Goal: Book appointment/travel/reservation

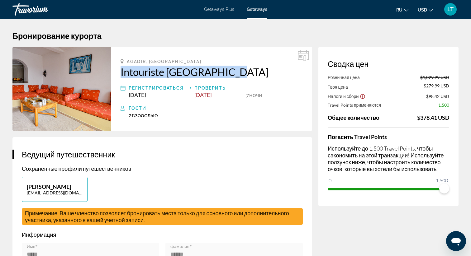
drag, startPoint x: 120, startPoint y: 73, endPoint x: 235, endPoint y: 76, distance: 114.9
click at [235, 76] on div "Agadir, [GEOGRAPHIC_DATA] Intouriste [GEOGRAPHIC_DATA] Регистрироваться [DATE] …" at bounding box center [211, 89] width 201 height 84
copy h2 "Intouriste [GEOGRAPHIC_DATA]"
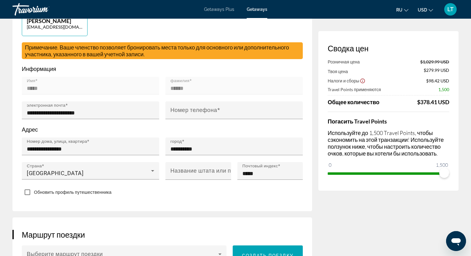
scroll to position [163, 0]
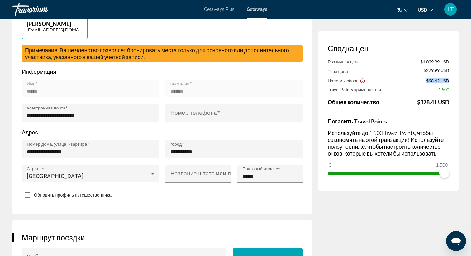
drag, startPoint x: 426, startPoint y: 81, endPoint x: 452, endPoint y: 81, distance: 26.2
click at [452, 81] on div "Сводка цен Розничная цена $1,029.99 USD Твоя цена $279.99 USD Налоги и сборы $9…" at bounding box center [388, 111] width 140 height 160
click at [407, 93] on div "Розничная цена $1,029.99 USD Твоя цена $279.99 USD Налоги и сборы $98.42 USD Tr…" at bounding box center [387, 82] width 121 height 46
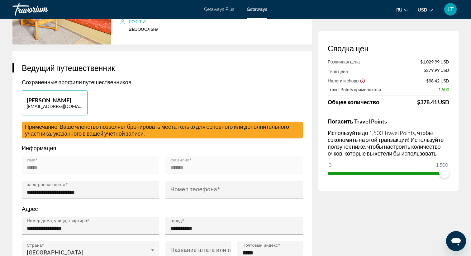
scroll to position [0, 0]
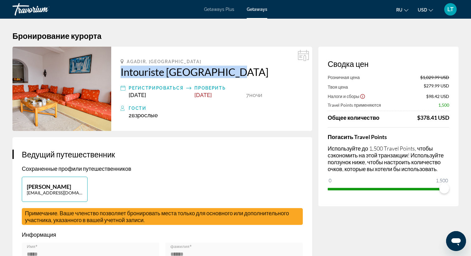
drag, startPoint x: 118, startPoint y: 73, endPoint x: 232, endPoint y: 72, distance: 113.3
click at [232, 72] on div "Agadir, [GEOGRAPHIC_DATA] Intouriste [GEOGRAPHIC_DATA] Регистрироваться [DATE] …" at bounding box center [211, 89] width 201 height 84
copy h2 "Intouriste [GEOGRAPHIC_DATA]"
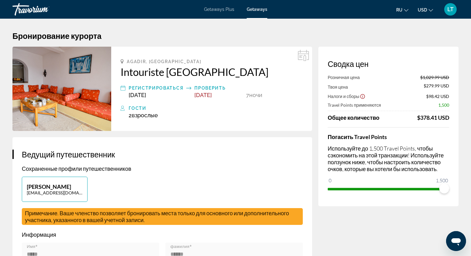
click at [224, 14] on div "Getaways Plus Getaways ru English Español Français Italiano Português русский U…" at bounding box center [235, 9] width 471 height 16
click at [221, 5] on div "Getaways Plus Getaways ru English Español Français Italiano Português русский U…" at bounding box center [235, 9] width 471 height 16
click at [221, 7] on span "Getaways Plus" at bounding box center [219, 9] width 30 height 5
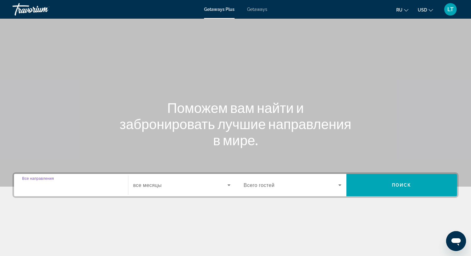
click at [77, 188] on input "Destination Все направления" at bounding box center [71, 185] width 98 height 7
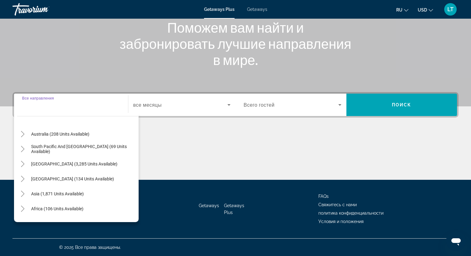
scroll to position [89, 0]
click at [25, 207] on icon "Toggle Africa (106 units available)" at bounding box center [23, 208] width 6 height 6
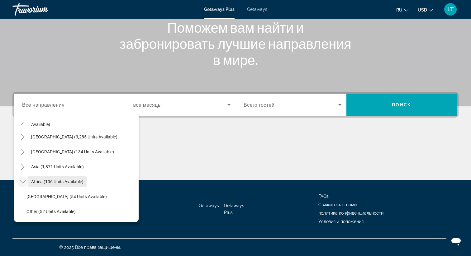
scroll to position [131, 0]
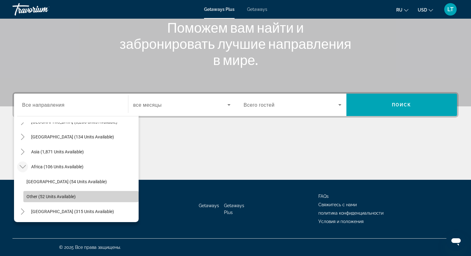
click at [49, 196] on span "Other (52 units available)" at bounding box center [50, 196] width 49 height 5
type input "**********"
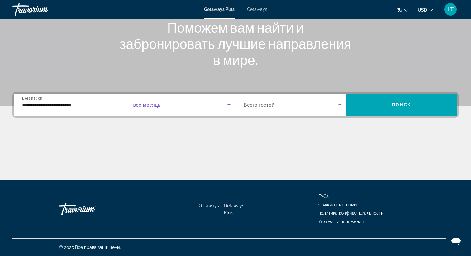
click at [189, 107] on span "Search widget" at bounding box center [180, 104] width 94 height 7
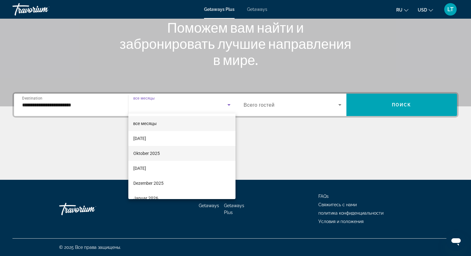
click at [166, 149] on mat-option "Oktober 2025" at bounding box center [181, 153] width 107 height 15
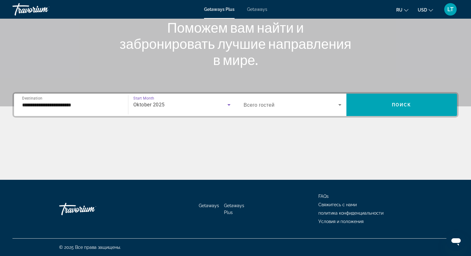
click at [258, 101] on span "Search widget" at bounding box center [290, 104] width 95 height 7
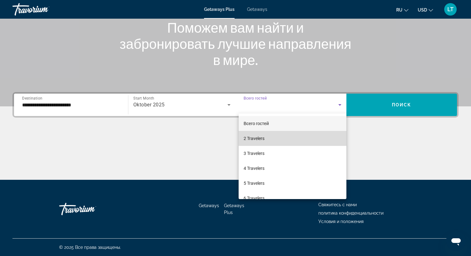
click at [259, 138] on span "2 Travelers" at bounding box center [253, 138] width 21 height 7
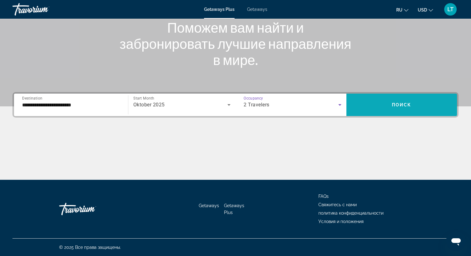
click at [382, 102] on span "Search widget" at bounding box center [401, 104] width 111 height 15
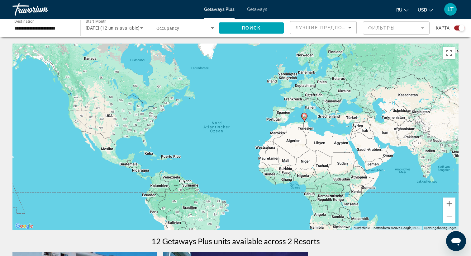
click at [304, 118] on image "Main content" at bounding box center [304, 116] width 4 height 4
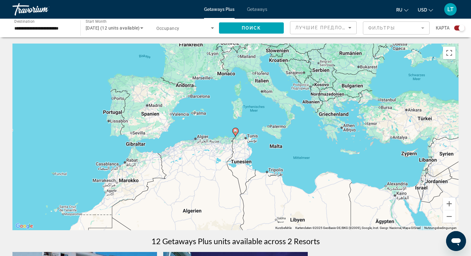
click at [236, 132] on image "Main content" at bounding box center [235, 131] width 4 height 4
type input "**********"
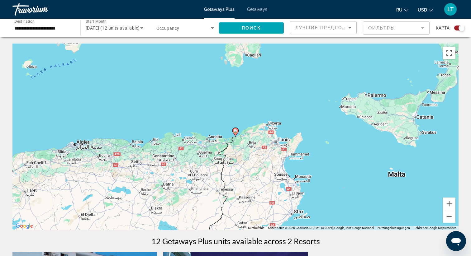
click at [236, 132] on image "Main content" at bounding box center [235, 131] width 4 height 4
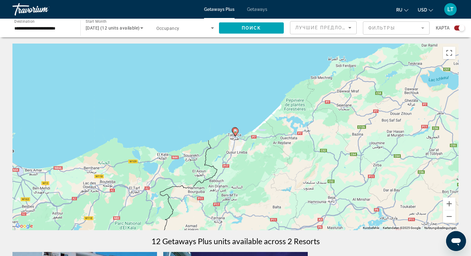
click at [236, 132] on image "Main content" at bounding box center [235, 131] width 4 height 4
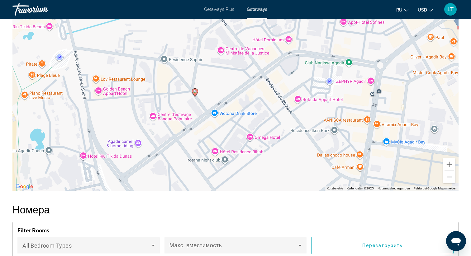
scroll to position [666, 0]
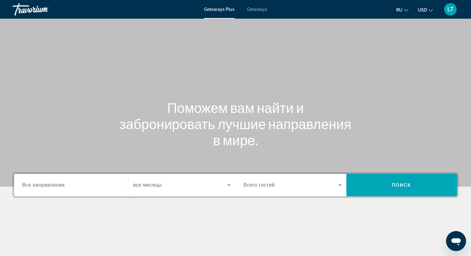
click at [258, 6] on div "Getaways Plus Getaways ru English Español Français Italiano Português русский U…" at bounding box center [235, 9] width 471 height 16
click at [256, 9] on span "Getaways" at bounding box center [257, 9] width 20 height 5
click at [61, 187] on span "Все направления" at bounding box center [43, 184] width 43 height 5
click at [61, 187] on input "Destination Все направления" at bounding box center [71, 185] width 98 height 7
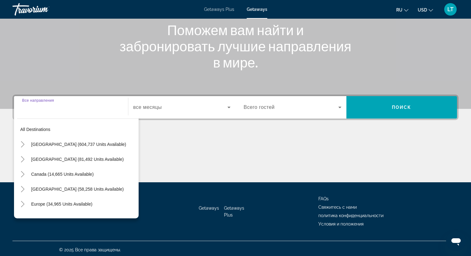
scroll to position [80, 0]
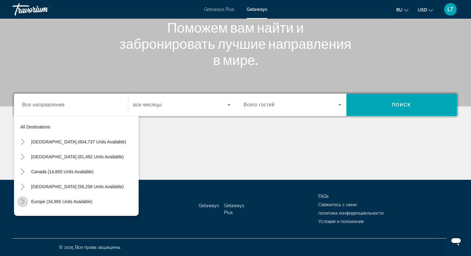
click at [23, 202] on icon "Toggle Europe (34,965 units available)" at bounding box center [23, 202] width 6 height 6
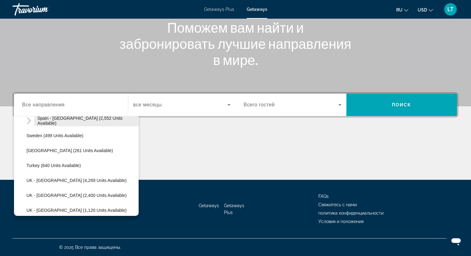
scroll to position [359, 0]
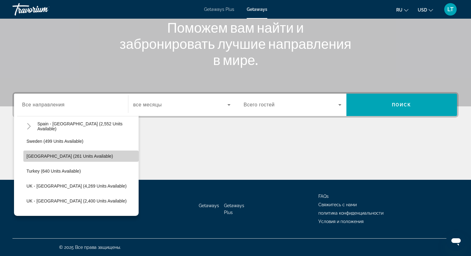
click at [66, 152] on span "Search widget" at bounding box center [80, 156] width 115 height 15
type input "**********"
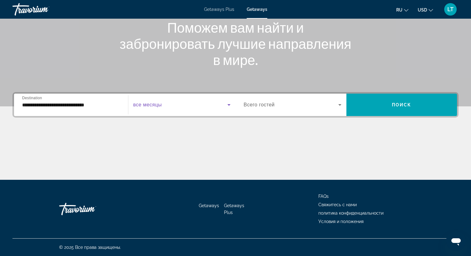
click at [172, 107] on span "Search widget" at bounding box center [180, 104] width 94 height 7
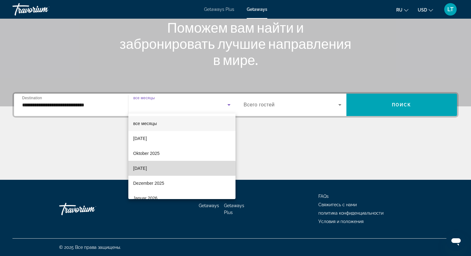
click at [169, 169] on mat-option "[DATE]" at bounding box center [181, 168] width 107 height 15
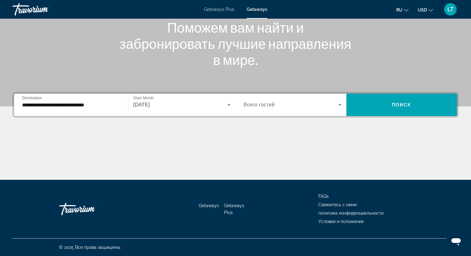
click at [267, 106] on span "Всего гостей" at bounding box center [258, 104] width 31 height 5
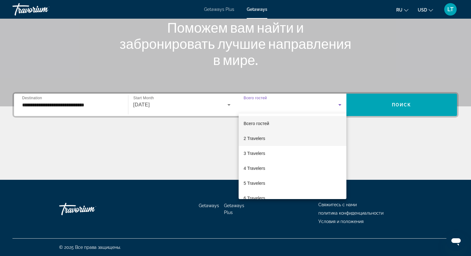
click at [265, 136] on span "2 Travelers" at bounding box center [253, 138] width 21 height 7
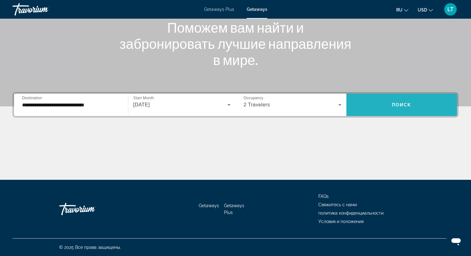
click at [380, 101] on span "Search widget" at bounding box center [401, 104] width 111 height 15
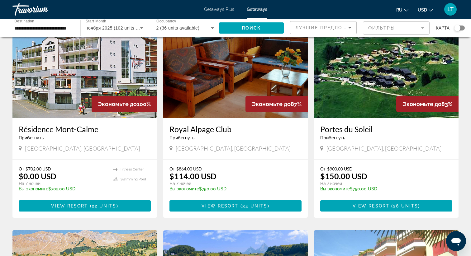
scroll to position [40, 0]
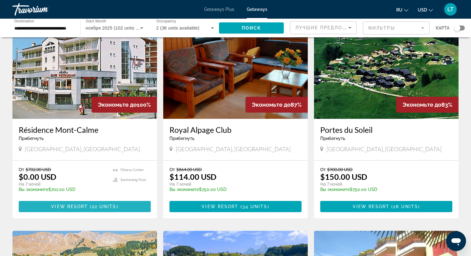
click at [79, 206] on span "View Resort" at bounding box center [69, 206] width 37 height 5
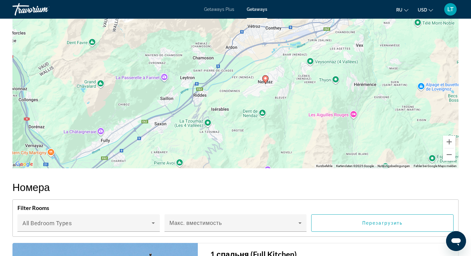
scroll to position [1019, 0]
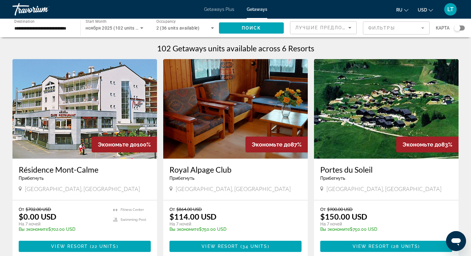
click at [61, 26] on input "**********" at bounding box center [43, 28] width 58 height 7
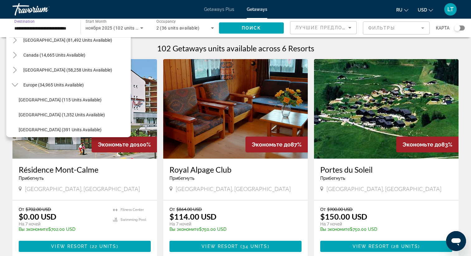
scroll to position [37, 0]
click at [28, 85] on span "Europe (34,965 units available)" at bounding box center [53, 85] width 60 height 5
type input "**********"
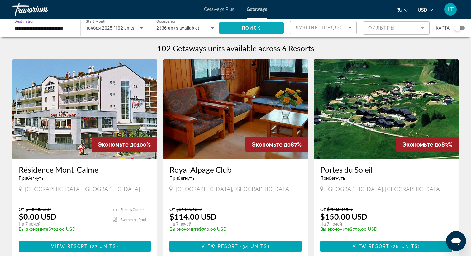
click at [257, 25] on span "Search widget" at bounding box center [251, 28] width 65 height 15
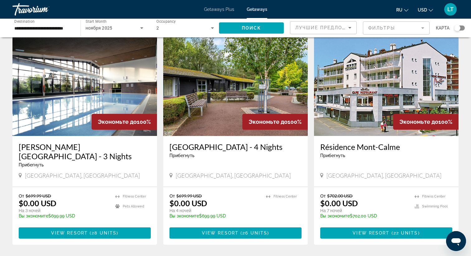
scroll to position [252, 0]
